Goal: Complete application form

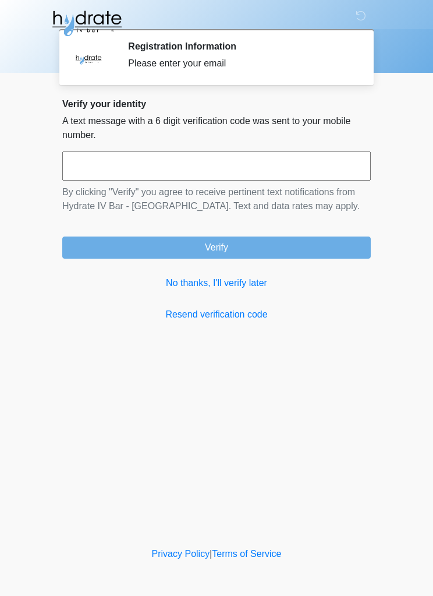
click at [91, 157] on input "text" at bounding box center [216, 165] width 309 height 29
type input "******"
click at [110, 237] on button "Verify" at bounding box center [216, 247] width 309 height 22
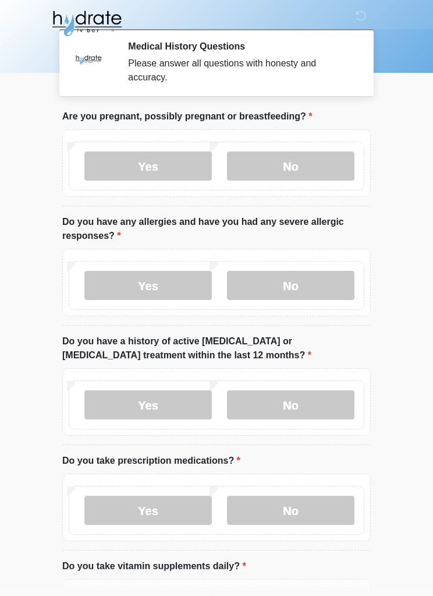
click at [253, 177] on label "No" at bounding box center [291, 165] width 128 height 29
click at [326, 288] on label "No" at bounding box center [291, 285] width 128 height 29
click at [314, 411] on label "No" at bounding box center [291, 404] width 128 height 29
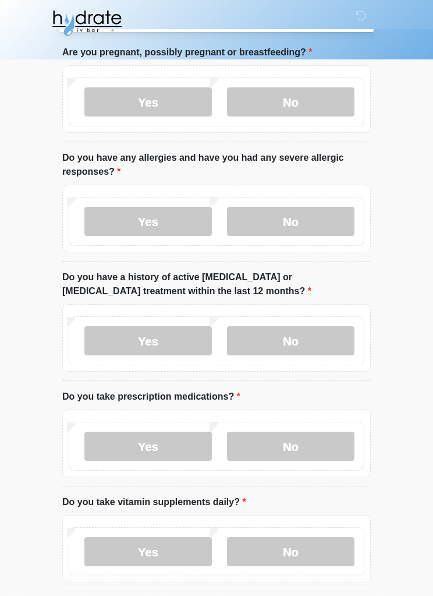
scroll to position [66, 0]
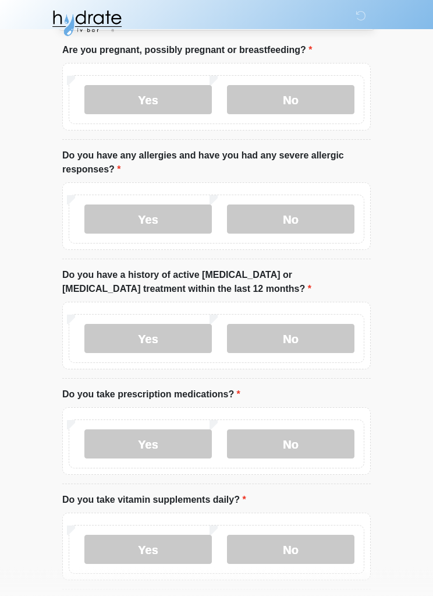
click at [319, 412] on div "Yes No" at bounding box center [216, 442] width 309 height 68
click at [320, 561] on label "No" at bounding box center [291, 549] width 128 height 29
click at [320, 433] on label "No" at bounding box center [291, 443] width 128 height 29
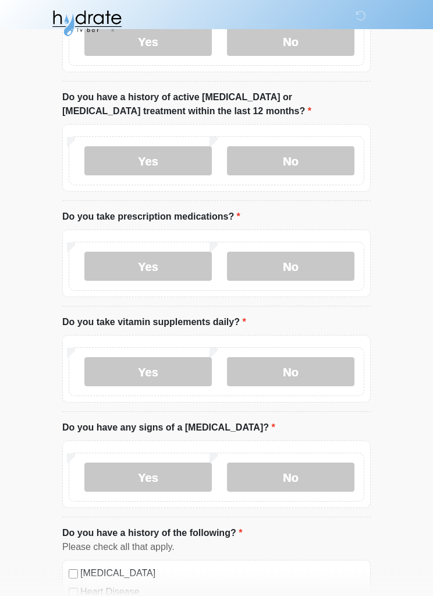
click at [319, 466] on label "No" at bounding box center [291, 477] width 128 height 29
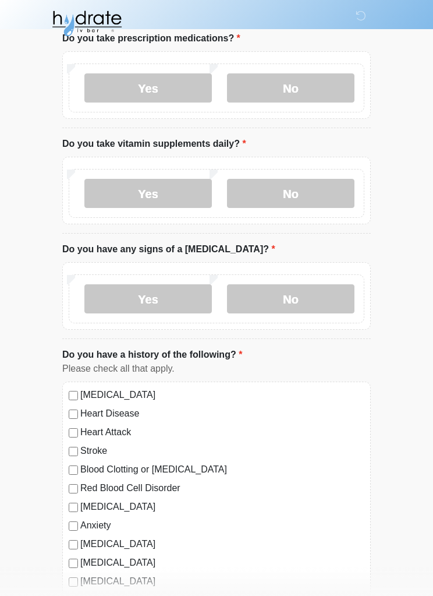
scroll to position [508, 0]
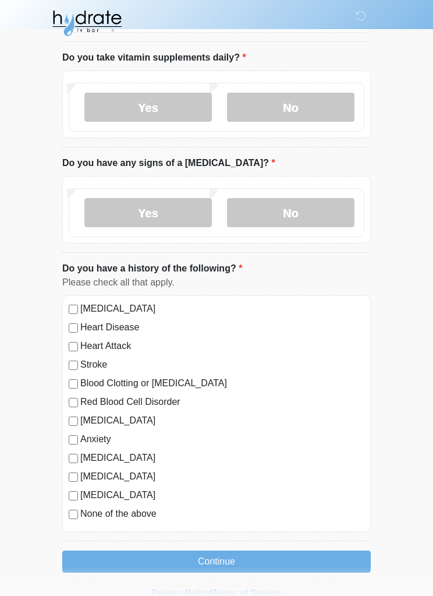
click at [147, 517] on label "None of the above" at bounding box center [222, 514] width 284 height 14
click at [174, 554] on button "Continue" at bounding box center [216, 562] width 309 height 22
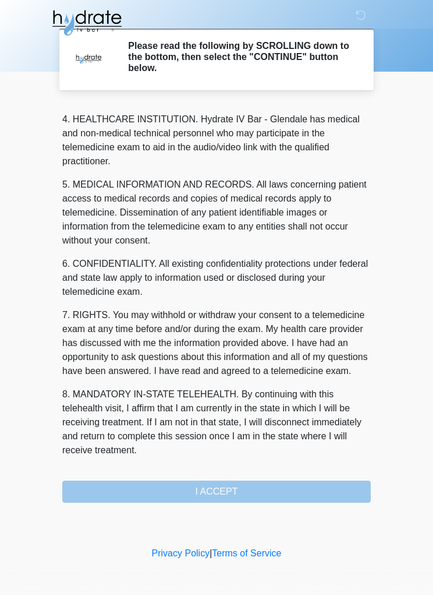
scroll to position [341, 0]
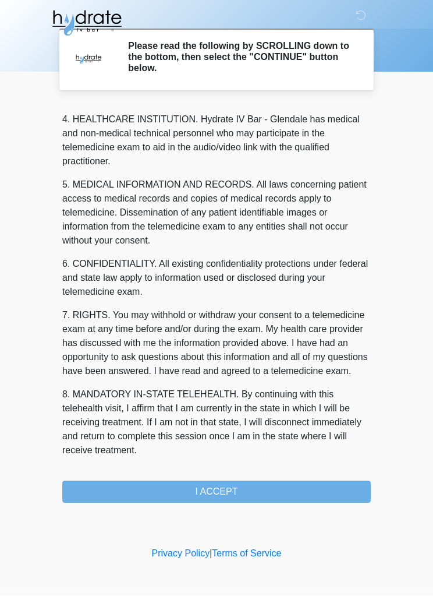
click at [276, 487] on button "I ACCEPT" at bounding box center [216, 492] width 309 height 22
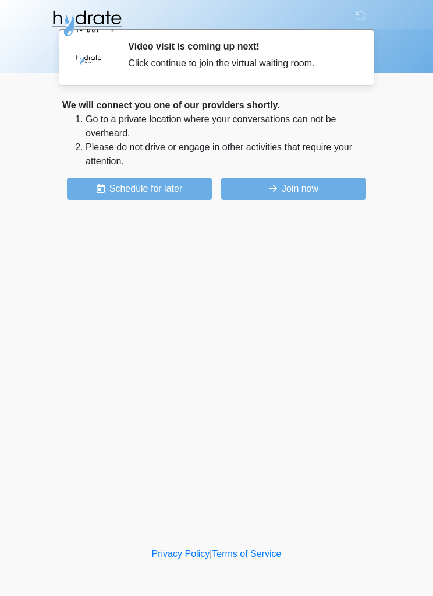
click at [344, 188] on button "Join now" at bounding box center [293, 189] width 145 height 22
